Goal: Find specific page/section

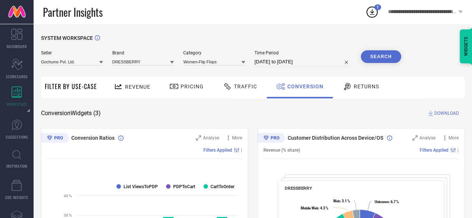
click at [101, 63] on icon at bounding box center [101, 62] width 4 height 3
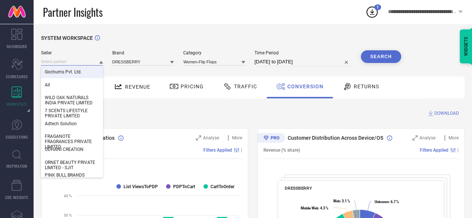
click at [65, 59] on input at bounding box center [72, 62] width 62 height 8
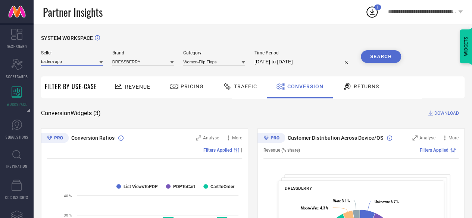
type input "badera app"
click at [101, 62] on icon at bounding box center [101, 62] width 4 height 3
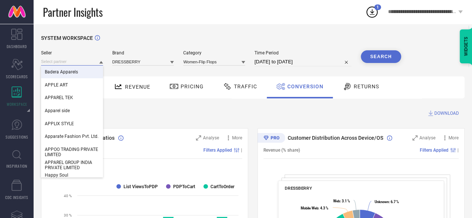
click at [69, 60] on input at bounding box center [72, 62] width 62 height 8
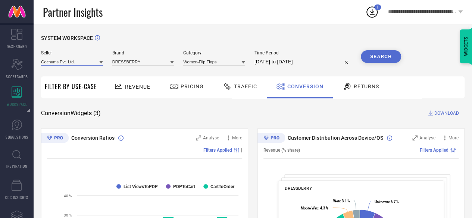
type input "v"
type input "[PERSON_NAME]"
click at [103, 63] on icon at bounding box center [101, 62] width 4 height 4
click at [96, 68] on div "Badera Apparels" at bounding box center [72, 72] width 62 height 13
click at [133, 64] on input at bounding box center [143, 62] width 62 height 8
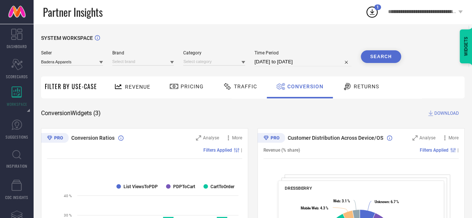
click at [172, 62] on icon at bounding box center [172, 62] width 4 height 4
click at [170, 69] on div "FAIRIES FOREVER" at bounding box center [143, 72] width 62 height 13
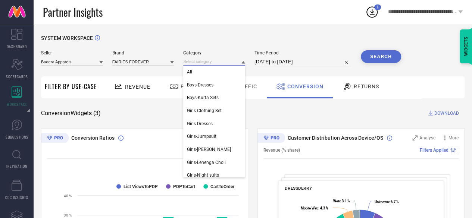
click at [193, 65] on input at bounding box center [214, 62] width 62 height 8
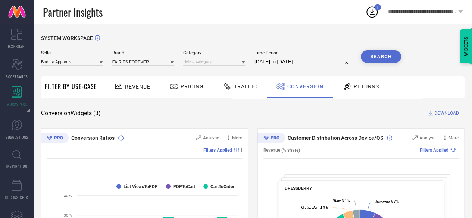
click at [243, 63] on icon at bounding box center [243, 62] width 4 height 3
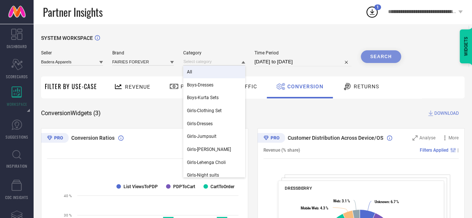
click at [235, 72] on div "All" at bounding box center [214, 72] width 62 height 13
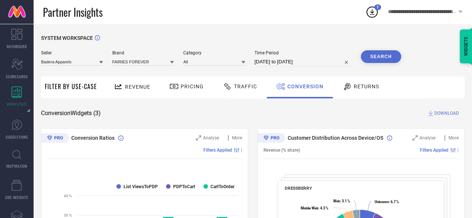
click at [382, 56] on button "Search" at bounding box center [381, 56] width 40 height 13
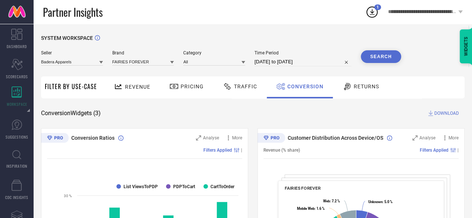
click at [437, 110] on span "DOWNLOAD" at bounding box center [446, 113] width 25 height 7
click at [433, 111] on icon at bounding box center [430, 113] width 7 height 7
